Goal: Task Accomplishment & Management: Manage account settings

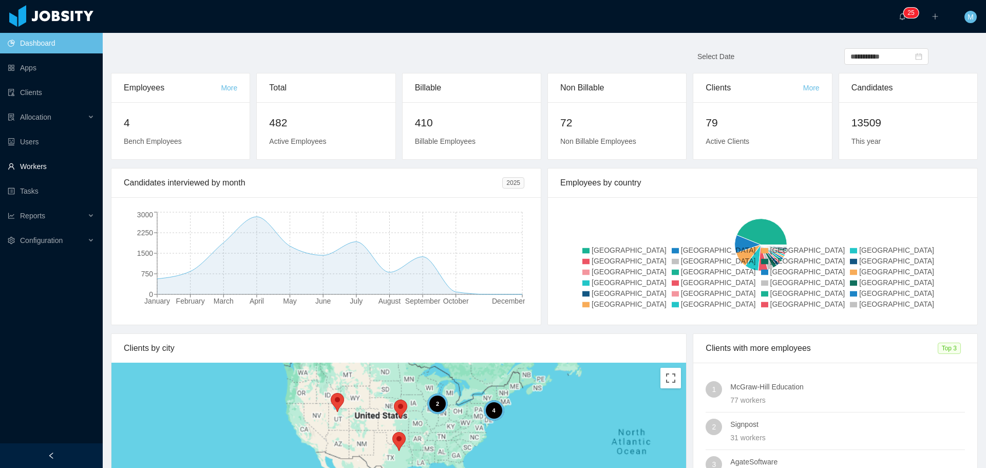
click at [56, 166] on link "Workers" at bounding box center [51, 166] width 87 height 21
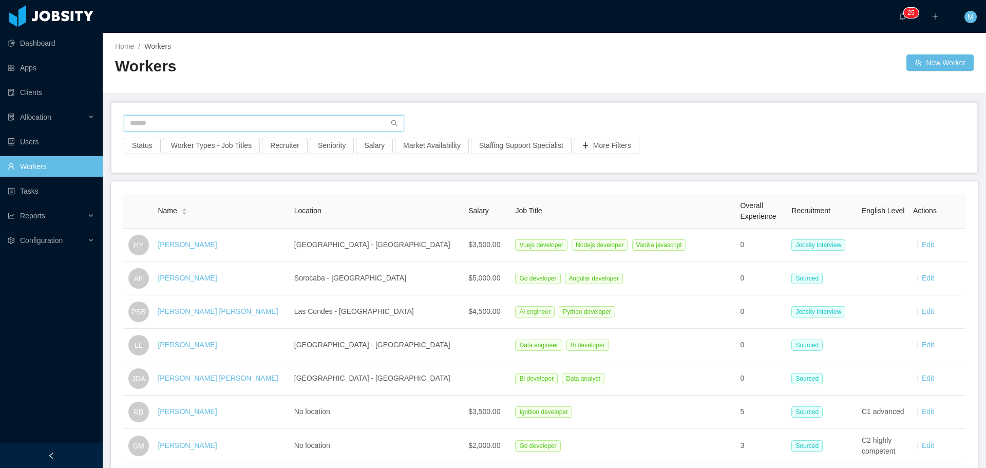
click at [200, 118] on input "text" at bounding box center [264, 123] width 280 height 16
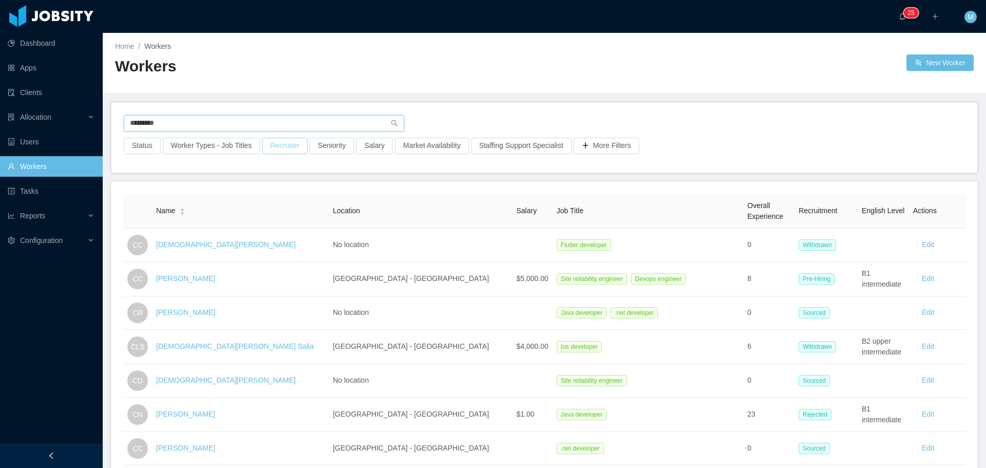
type input "*********"
click at [276, 143] on button "Recruiter" at bounding box center [285, 146] width 46 height 16
click at [229, 185] on div at bounding box center [279, 191] width 145 height 15
type input "******"
click at [264, 206] on li "Miguel Rodrigues" at bounding box center [281, 212] width 154 height 16
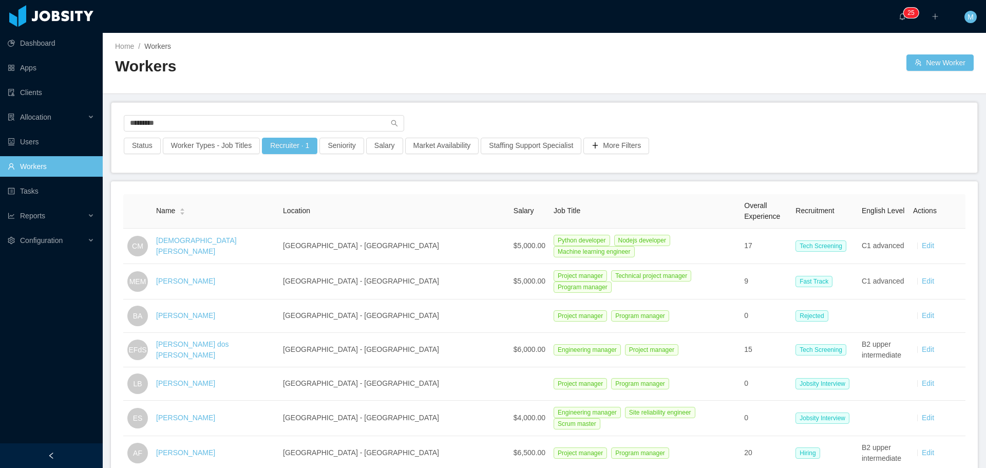
click at [204, 243] on link "Cristiano Muniz" at bounding box center [196, 245] width 81 height 19
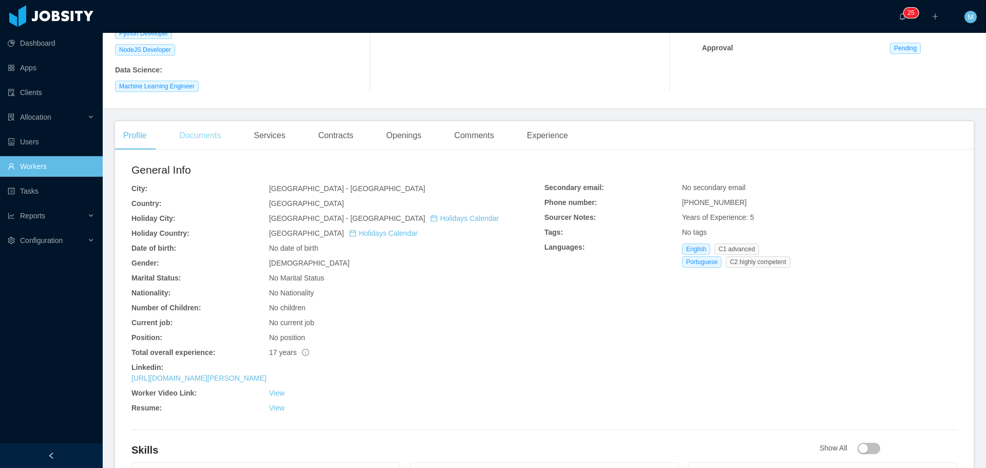
click at [202, 129] on div "Documents" at bounding box center [200, 135] width 58 height 29
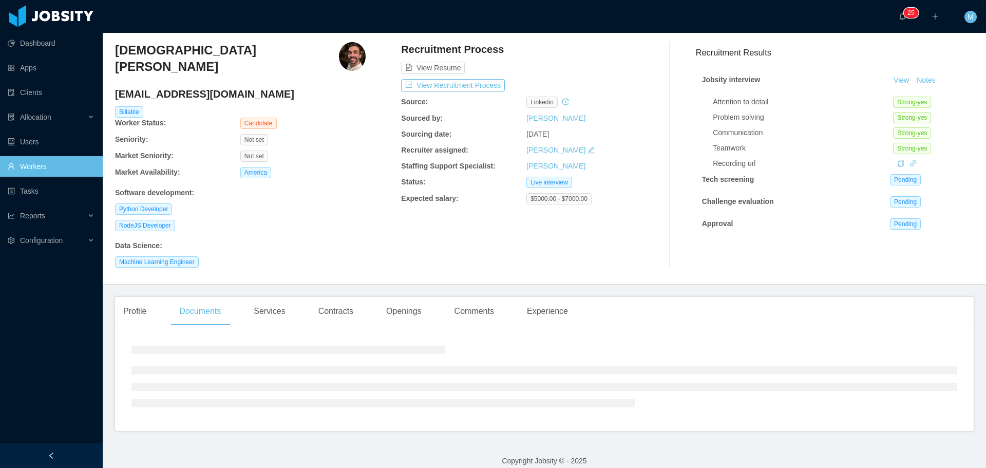
scroll to position [61, 0]
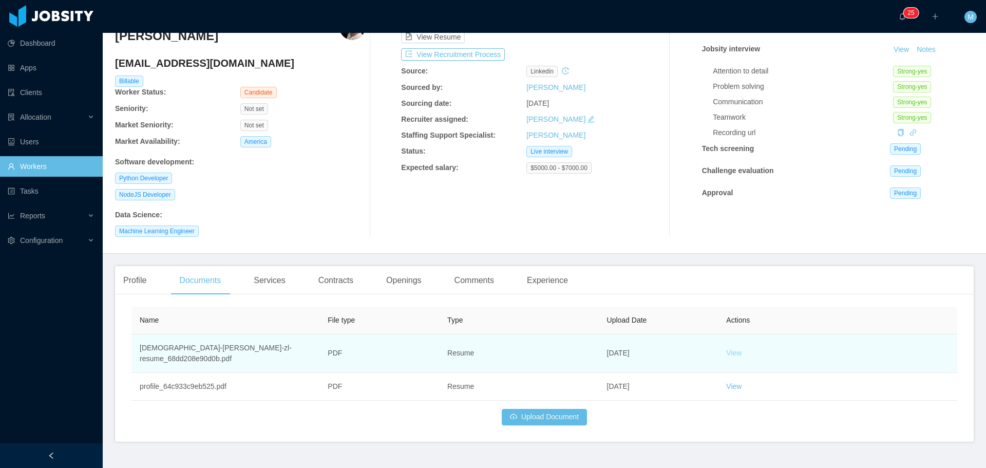
click at [729, 349] on link "View" at bounding box center [733, 353] width 15 height 8
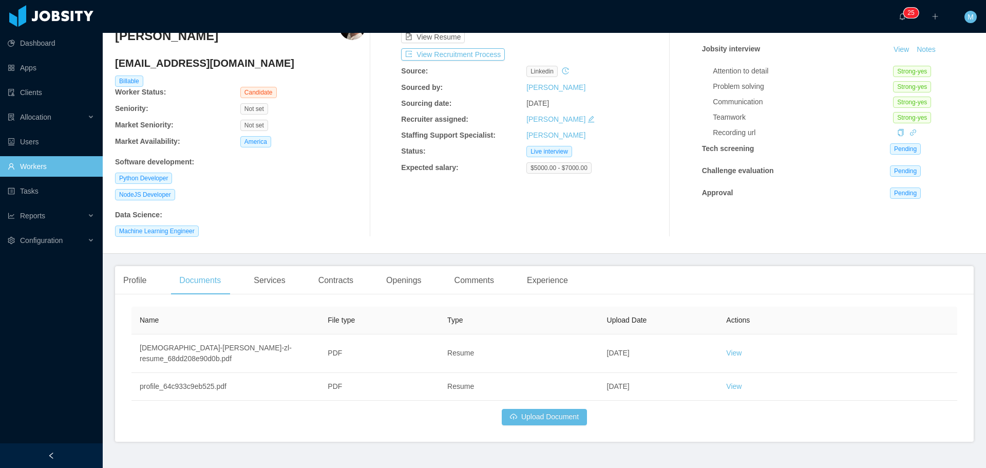
click at [36, 173] on link "Workers" at bounding box center [51, 166] width 87 height 21
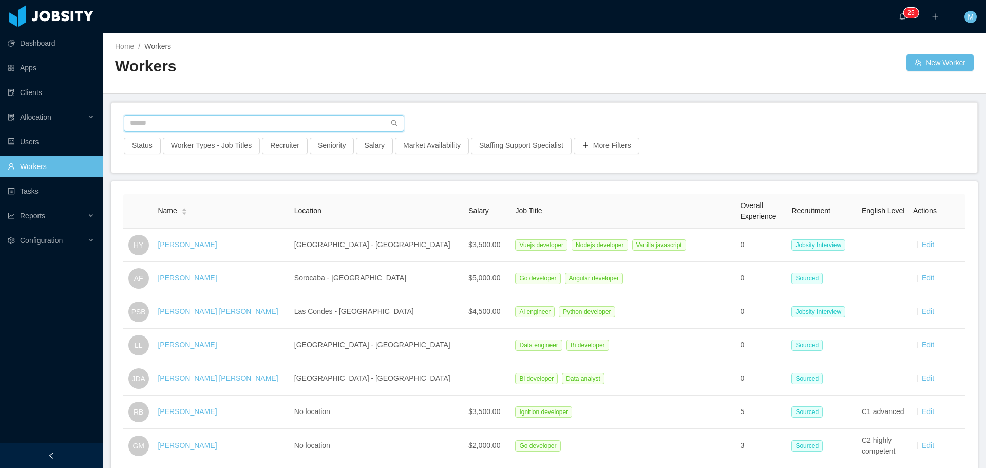
click at [185, 122] on input "text" at bounding box center [264, 123] width 280 height 16
paste input "**********"
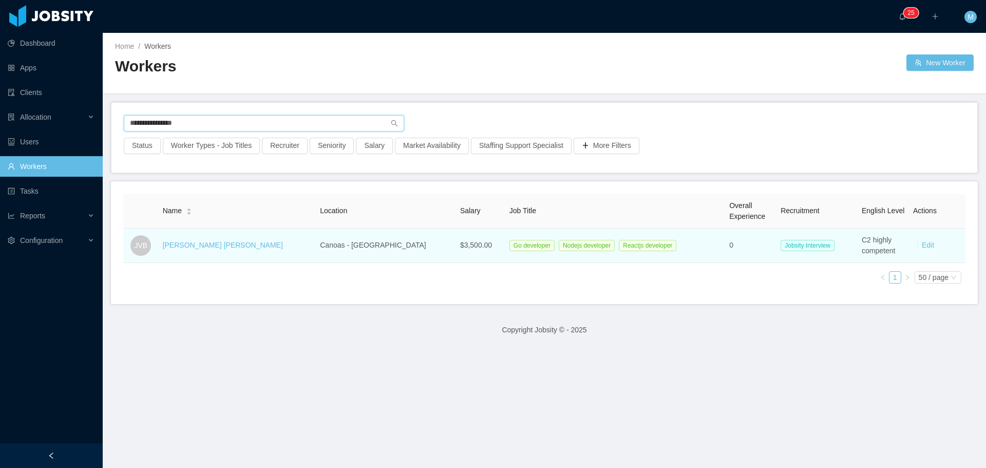
type input "**********"
click at [222, 250] on div "João Victor Bonatto" at bounding box center [223, 245] width 120 height 11
click at [215, 249] on link "João Victor Bonatto" at bounding box center [223, 245] width 120 height 8
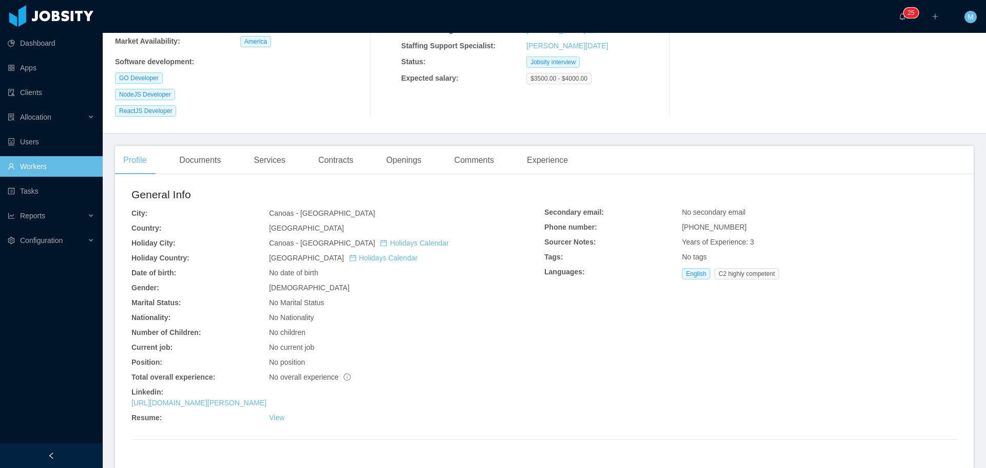
scroll to position [147, 0]
click at [399, 168] on div "Openings" at bounding box center [404, 162] width 52 height 29
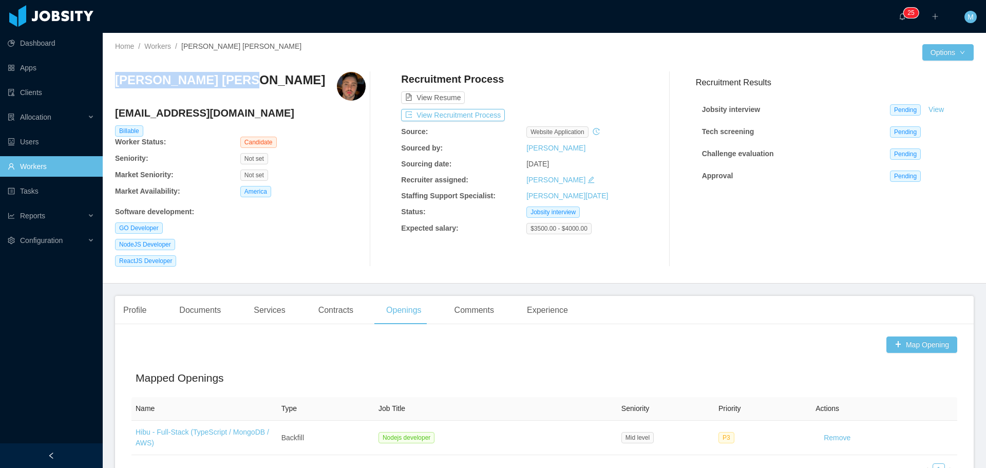
drag, startPoint x: 231, startPoint y: 81, endPoint x: 109, endPoint y: 79, distance: 121.7
click at [109, 79] on div "Home / Workers / João Victor Bonatto / Options João Victor Bonatto jvab99@gmail…" at bounding box center [544, 158] width 883 height 251
copy h3 "João Victor Bonatto"
click at [134, 309] on div "Profile" at bounding box center [135, 310] width 40 height 29
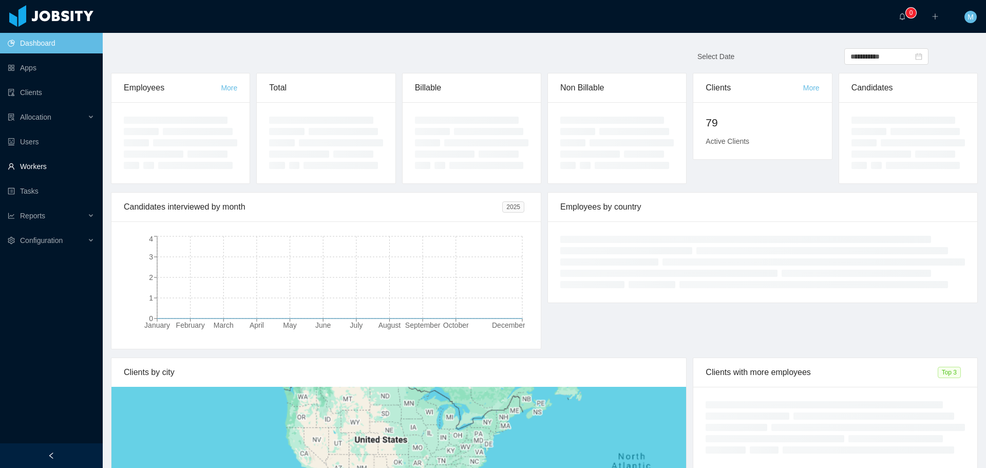
click at [39, 168] on link "Workers" at bounding box center [51, 166] width 87 height 21
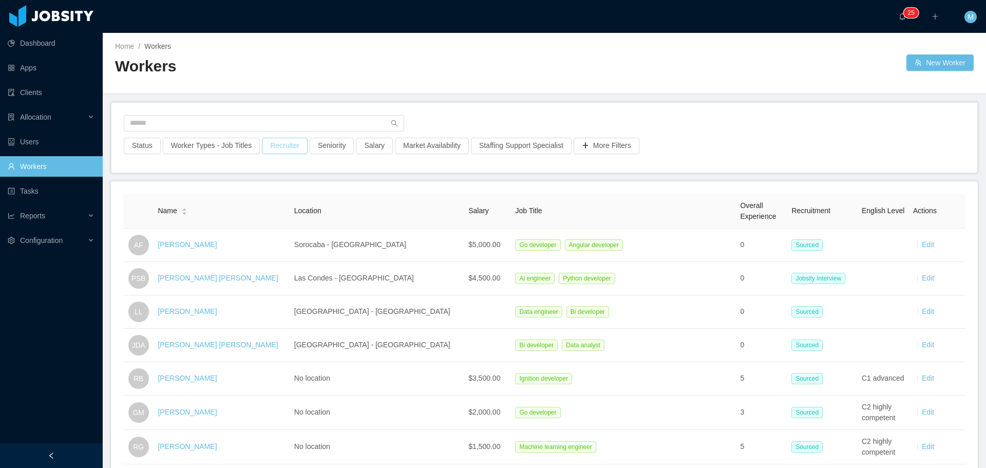
click at [289, 143] on button "Recruiter" at bounding box center [285, 146] width 46 height 16
drag, startPoint x: 286, startPoint y: 197, endPoint x: 279, endPoint y: 192, distance: 8.4
click at [285, 197] on div at bounding box center [279, 191] width 145 height 15
type input "****"
click at [263, 213] on li "Miguel Rodrigues" at bounding box center [281, 212] width 154 height 16
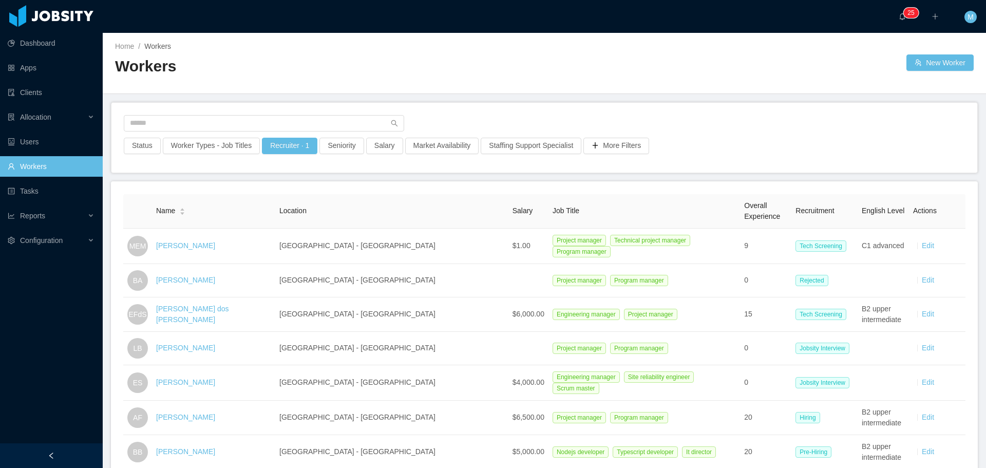
click at [205, 243] on link "Marcieli Eloisa Muller" at bounding box center [185, 245] width 59 height 8
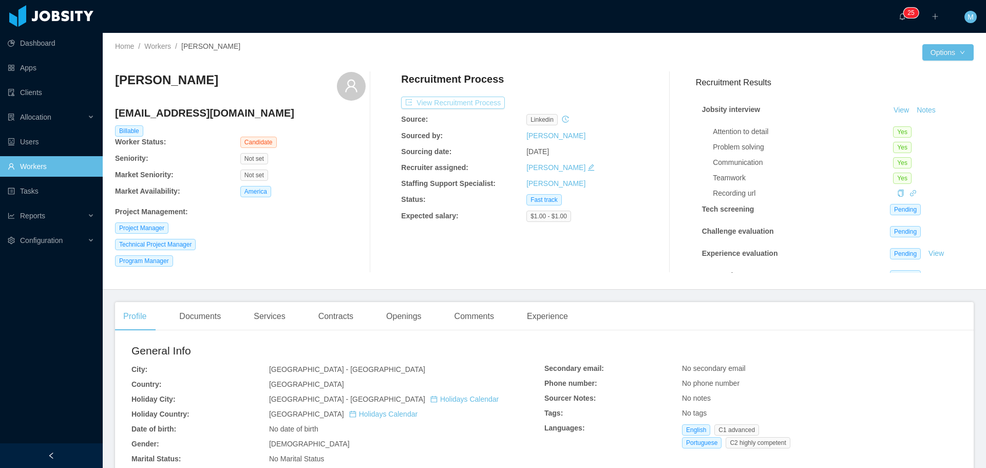
click at [449, 105] on button "View Recruitment Process" at bounding box center [453, 103] width 104 height 12
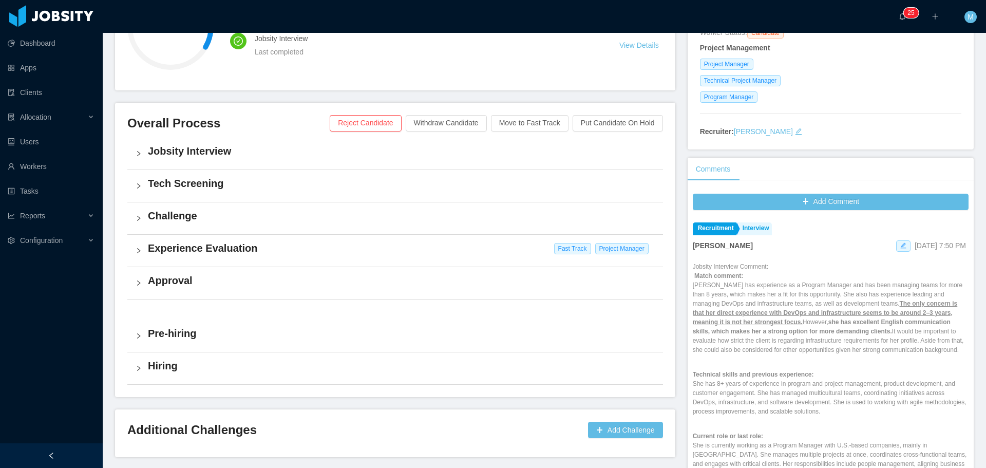
scroll to position [154, 0]
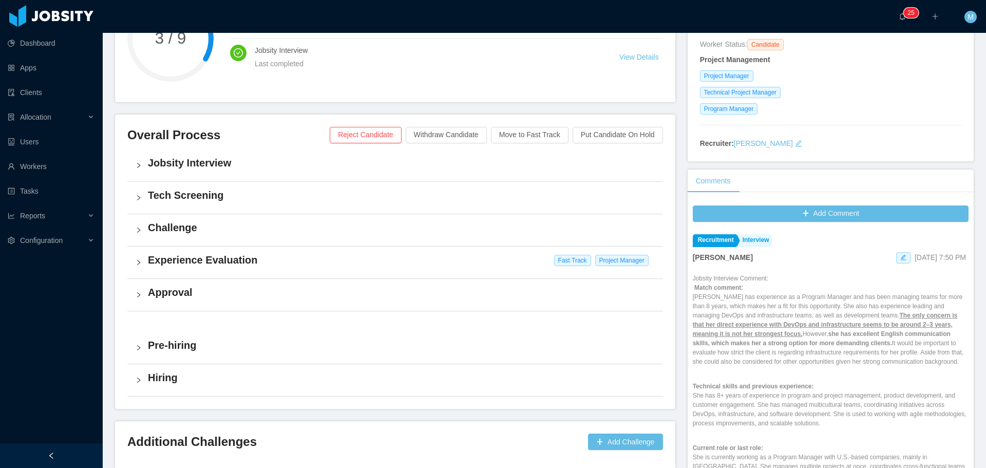
click at [203, 165] on h4 "Jobsity Interview" at bounding box center [401, 163] width 507 height 14
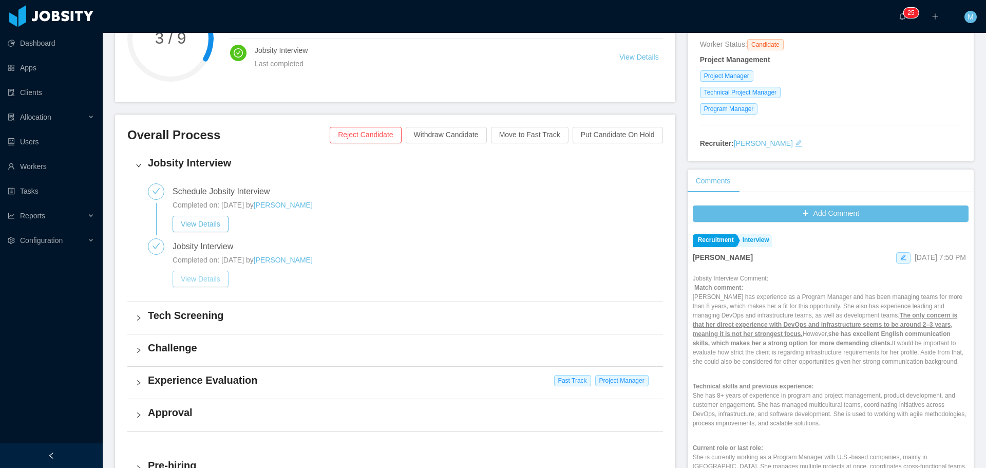
click at [215, 278] on button "View Details" at bounding box center [201, 279] width 56 height 16
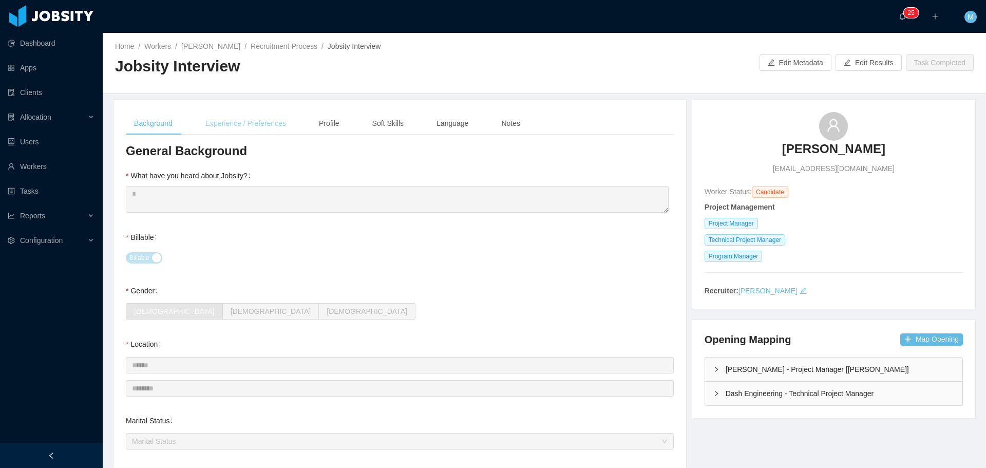
click at [230, 127] on div "Experience / Preferences" at bounding box center [245, 123] width 97 height 23
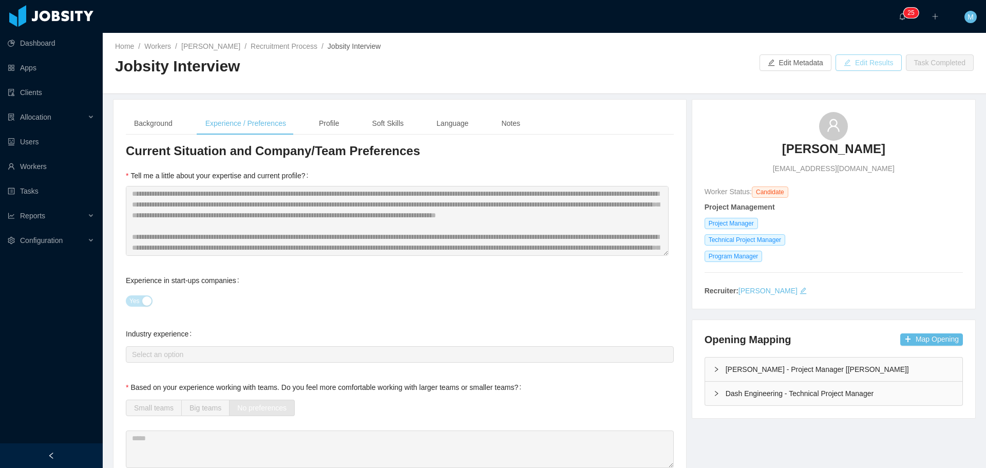
click at [852, 68] on button "Edit Results" at bounding box center [869, 62] width 66 height 16
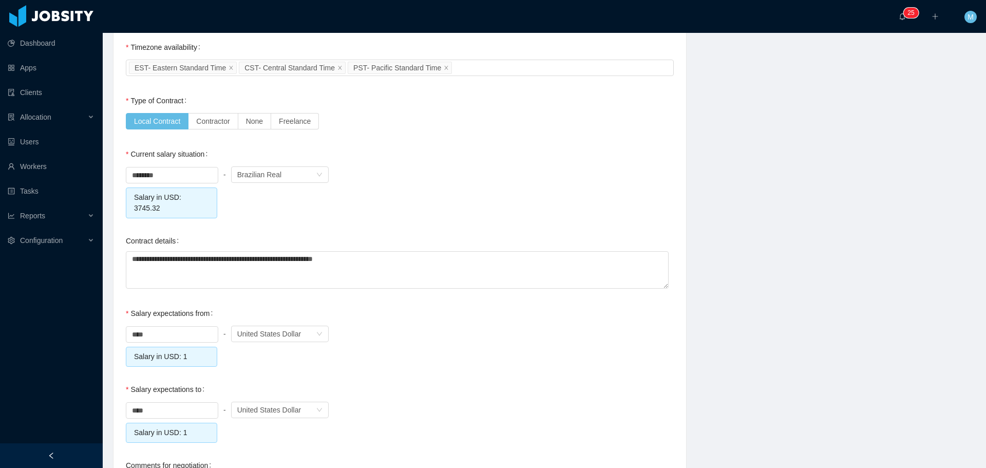
scroll to position [924, 0]
drag, startPoint x: 168, startPoint y: 318, endPoint x: 100, endPoint y: 314, distance: 68.4
click at [100, 314] on section "Dashboard Apps Clients Allocation Users Workers Tasks Reports Configuration ···…" at bounding box center [493, 234] width 986 height 468
type input "*******"
drag, startPoint x: 134, startPoint y: 396, endPoint x: 92, endPoint y: 395, distance: 41.6
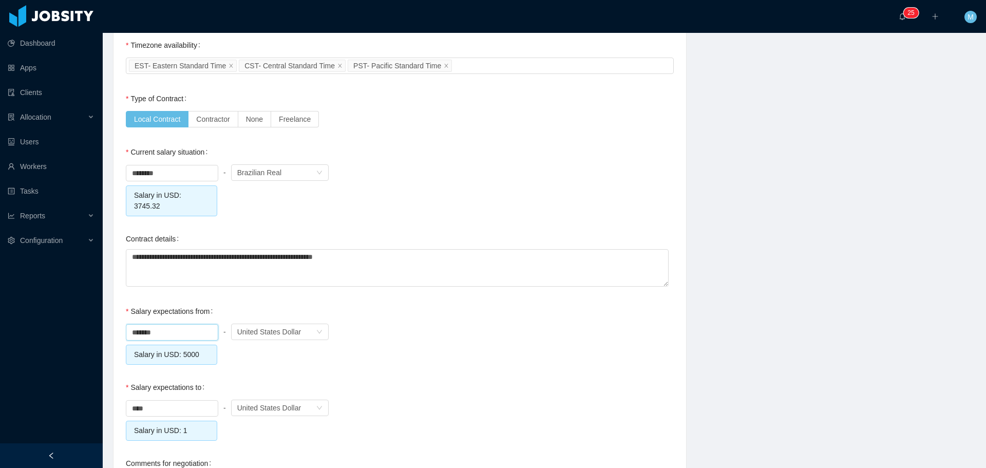
click at [92, 395] on section "Dashboard Apps Clients Allocation Users Workers Tasks Reports Configuration ···…" at bounding box center [493, 234] width 986 height 468
type input "*******"
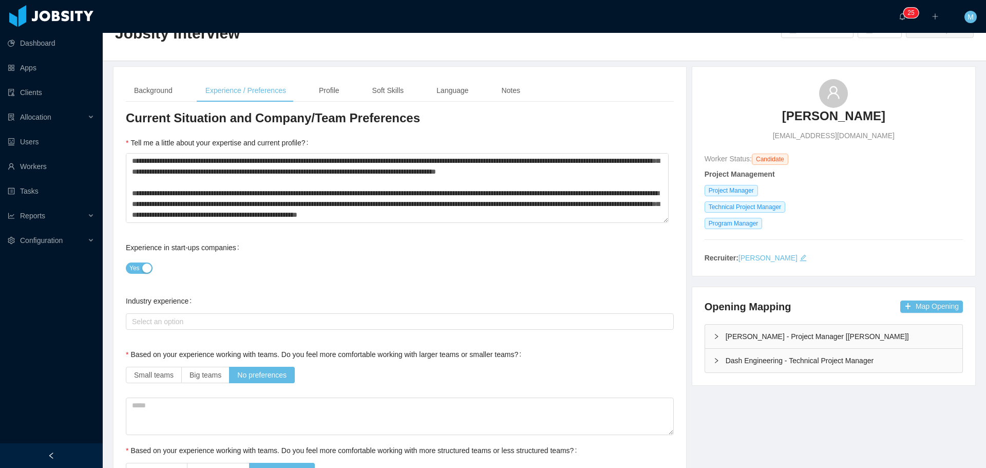
scroll to position [0, 0]
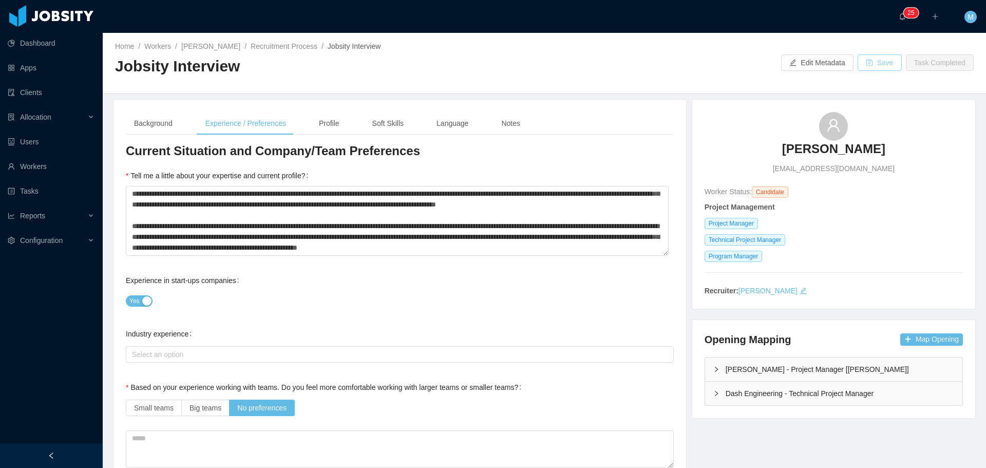
click at [881, 70] on button "Save" at bounding box center [880, 62] width 44 height 16
